Goal: Find specific fact: Find specific fact

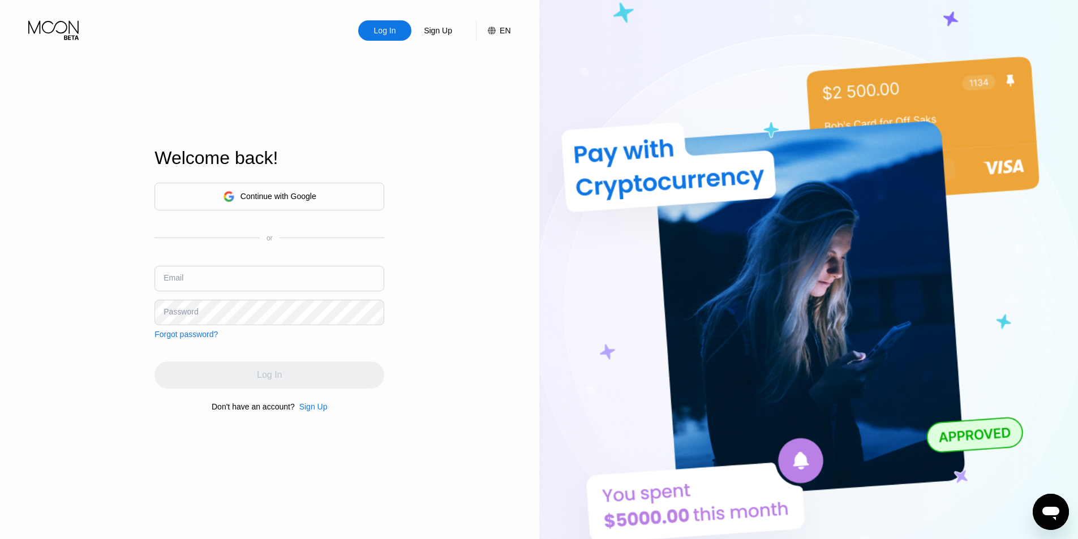
click at [252, 194] on div "Continue with Google" at bounding box center [279, 196] width 76 height 9
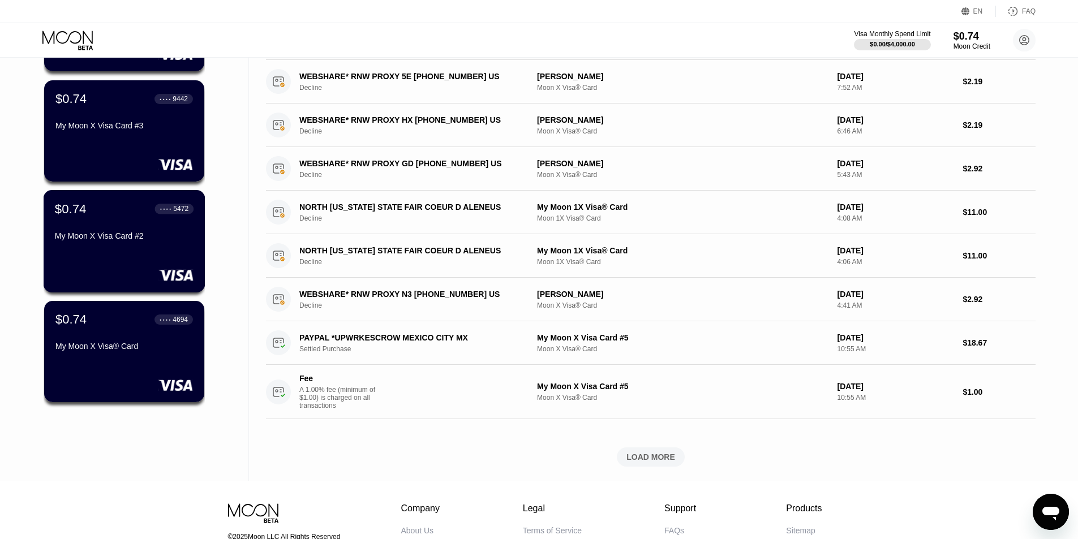
scroll to position [405, 0]
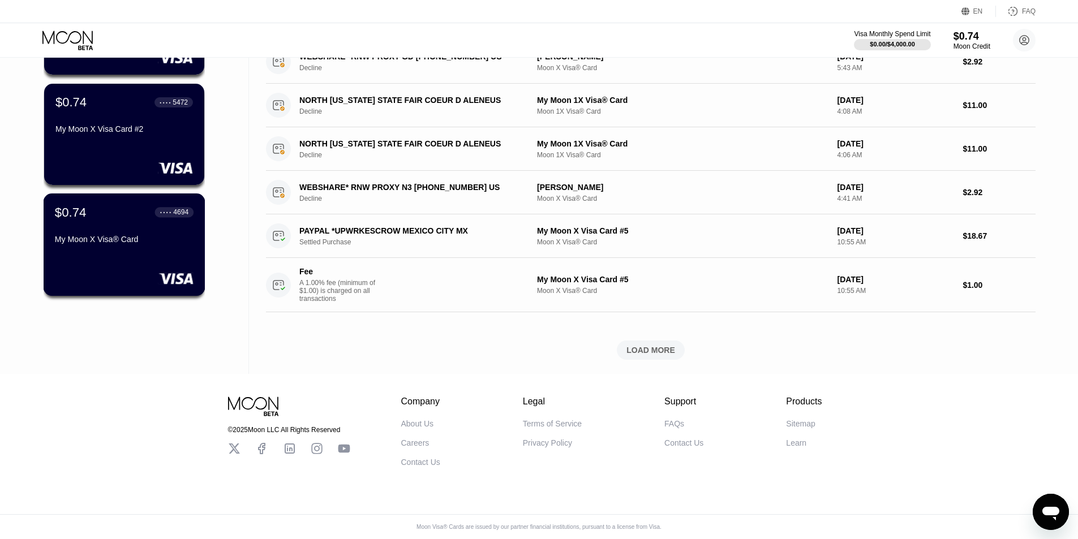
click at [119, 235] on div "My Moon X Visa® Card" at bounding box center [124, 239] width 139 height 9
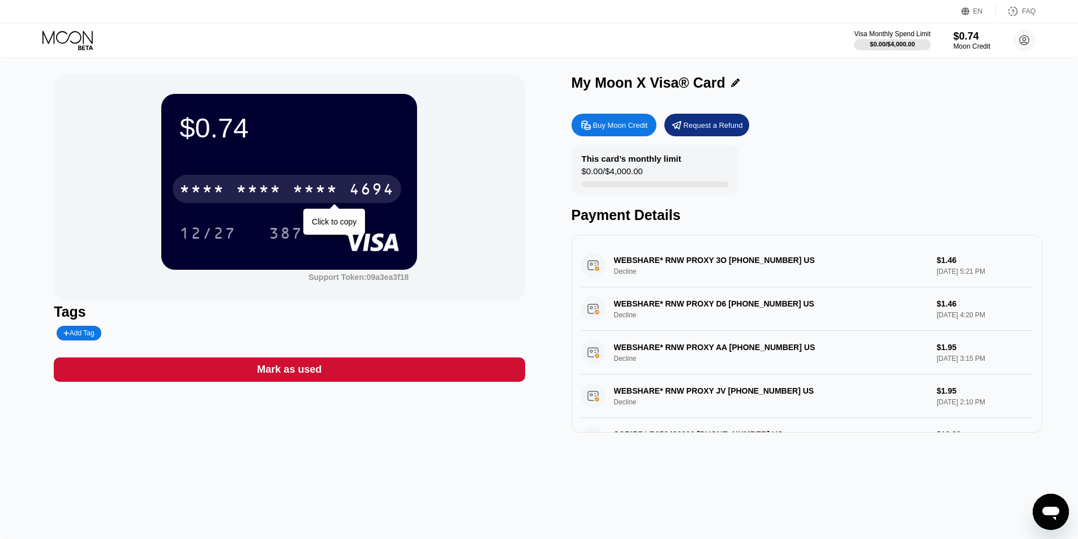
click at [356, 203] on div "* * * * * * * * * * * * 4694" at bounding box center [287, 189] width 229 height 28
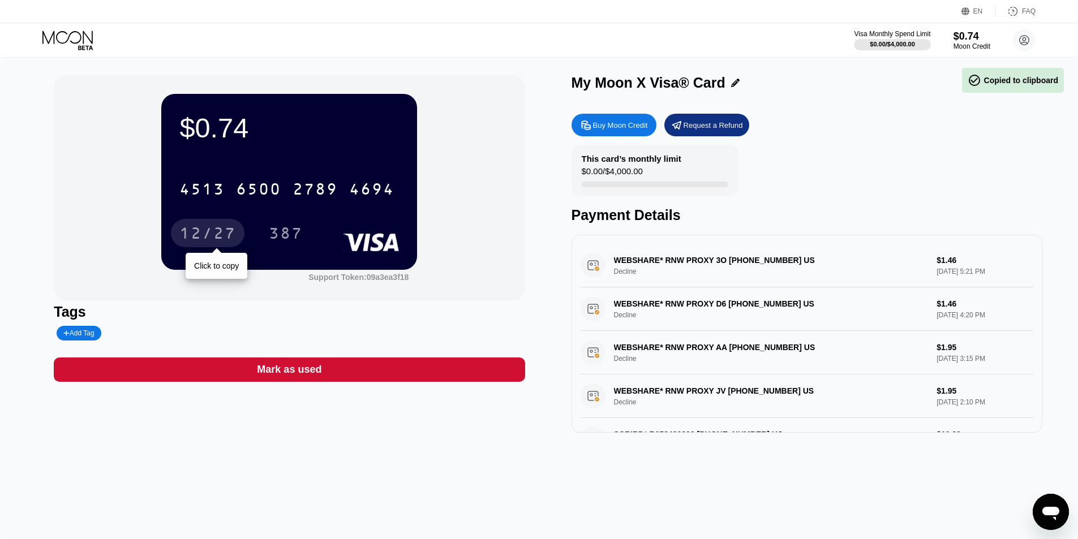
click at [222, 234] on div "12/27" at bounding box center [207, 235] width 57 height 18
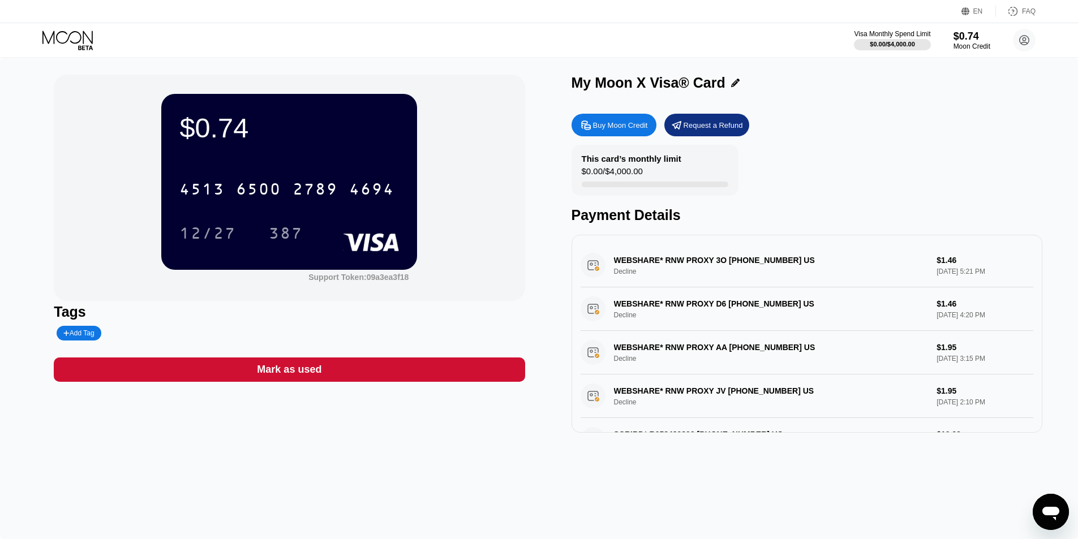
click at [290, 229] on div "387" at bounding box center [286, 235] width 34 height 18
